Goal: Task Accomplishment & Management: Manage account settings

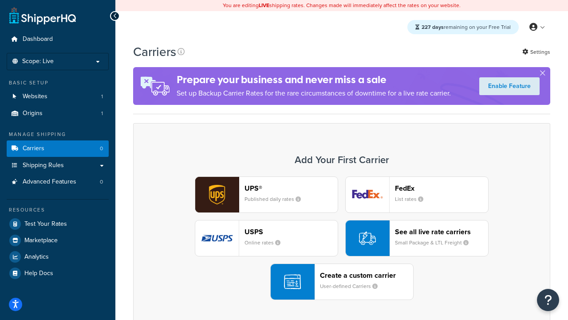
click at [342, 238] on div "UPS® Published daily rates FedEx List rates USPS Online rates See all live rate…" at bounding box center [341, 237] width 399 height 123
click at [442, 188] on header "FedEx" at bounding box center [441, 188] width 93 height 8
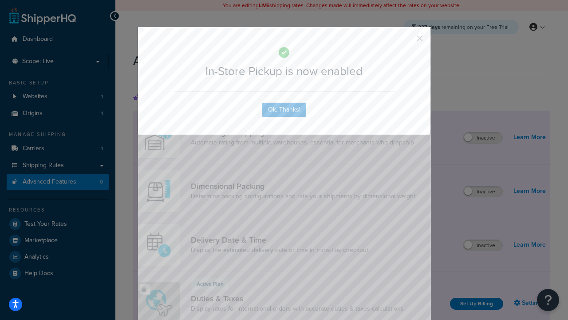
scroll to position [288, 0]
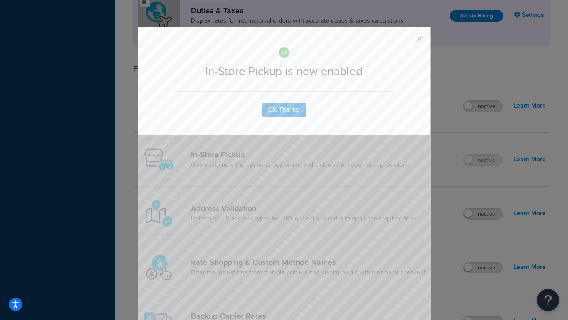
click at [407, 41] on button "button" at bounding box center [407, 41] width 2 height 2
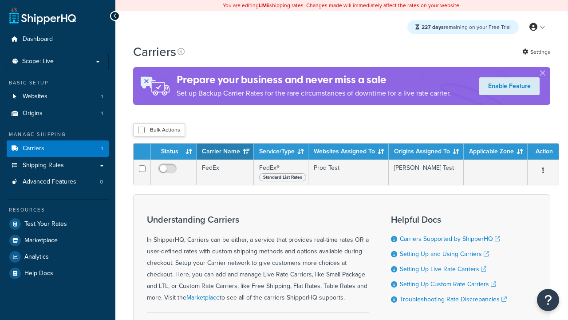
click at [141, 130] on input "checkbox" at bounding box center [141, 130] width 7 height 7
checkbox input "true"
click at [0, 0] on button "Delete" at bounding box center [0, 0] width 0 height 0
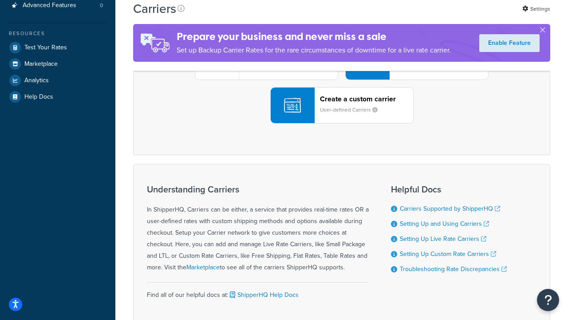
click at [342, 123] on div "UPS® Published daily rates FedEx List rates USPS Online rates See all live rate…" at bounding box center [341, 61] width 399 height 123
click at [342, 116] on div "Create a custom carrier User-defined Carriers" at bounding box center [366, 105] width 93 height 21
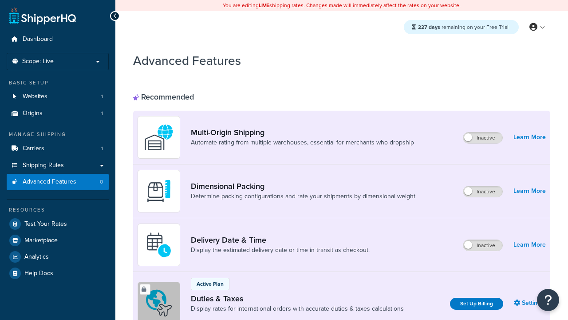
click at [483, 191] on label "Inactive" at bounding box center [482, 191] width 39 height 11
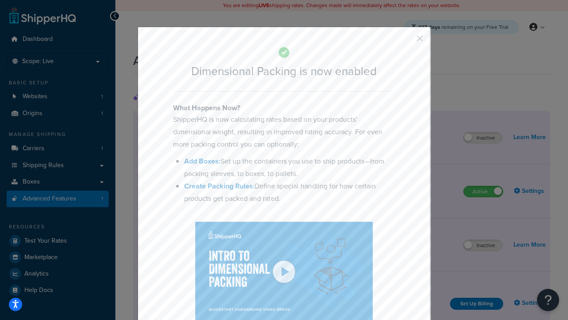
click at [407, 41] on button "button" at bounding box center [407, 41] width 2 height 2
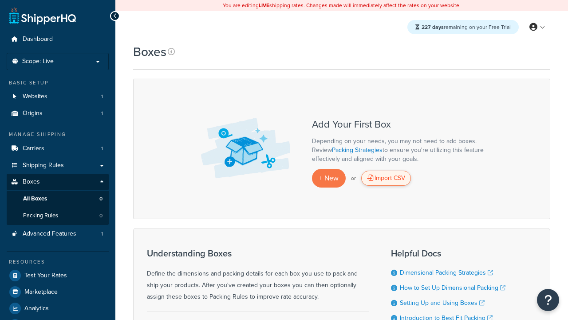
click at [386, 178] on div "Import CSV" at bounding box center [386, 177] width 50 height 15
